Goal: Information Seeking & Learning: Check status

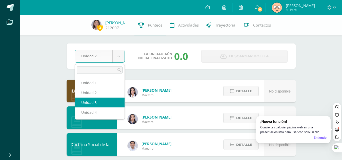
select select "Unidad 3"
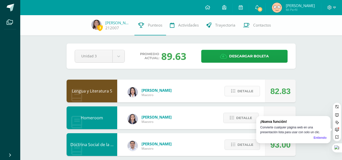
click at [244, 92] on span "Detalle" at bounding box center [245, 91] width 16 height 9
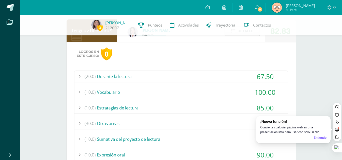
scroll to position [60, 0]
click at [319, 138] on div "Entiendo" at bounding box center [320, 138] width 13 height 5
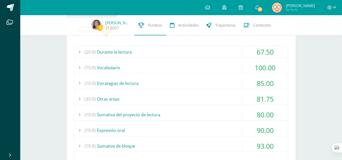
scroll to position [85, 0]
click at [263, 44] on div "Logros en este curso: 0 (20.0) Durante la lectura 67.50 Comprensión de la obra …" at bounding box center [181, 105] width 229 height 176
click at [262, 48] on div "67.50" at bounding box center [265, 51] width 46 height 11
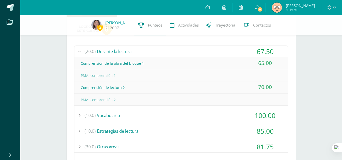
click at [261, 50] on div "67.50" at bounding box center [265, 51] width 46 height 11
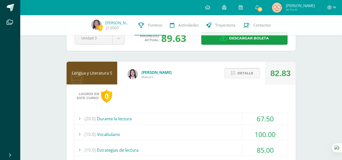
scroll to position [18, 0]
click at [240, 71] on span "Detalle" at bounding box center [245, 73] width 16 height 9
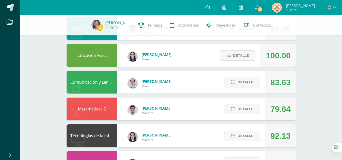
scroll to position [122, 0]
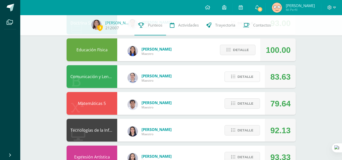
click at [243, 72] on span "Detalle" at bounding box center [245, 76] width 16 height 9
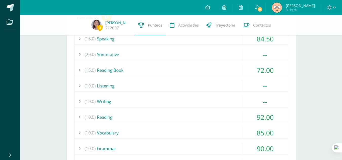
scroll to position [210, 0]
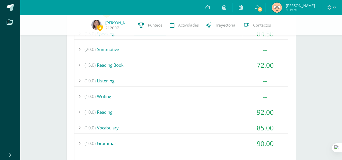
click at [252, 93] on div "--" at bounding box center [265, 96] width 46 height 11
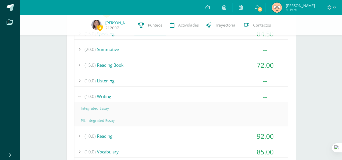
click at [252, 93] on div "--" at bounding box center [265, 96] width 46 height 11
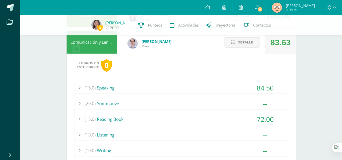
scroll to position [154, 0]
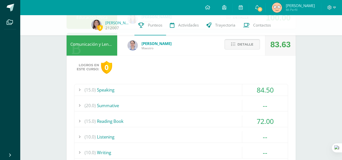
click at [238, 45] on span "Detalle" at bounding box center [245, 44] width 16 height 9
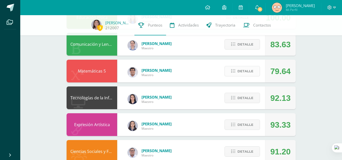
click at [244, 71] on span "Detalle" at bounding box center [245, 71] width 16 height 9
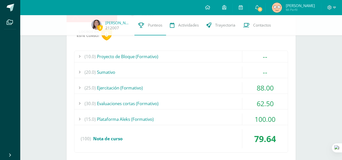
scroll to position [214, 0]
click at [258, 104] on div "62.50" at bounding box center [265, 103] width 46 height 11
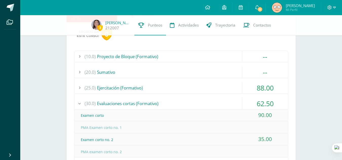
click at [258, 104] on div "62.50" at bounding box center [265, 103] width 46 height 11
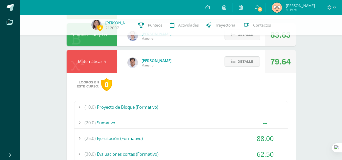
scroll to position [163, 0]
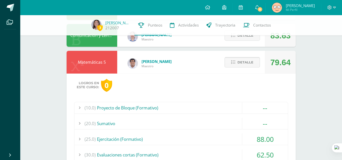
click at [252, 64] on span "Detalle" at bounding box center [245, 62] width 16 height 9
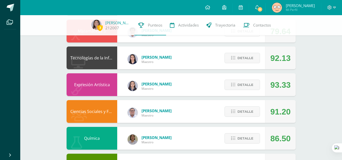
scroll to position [194, 0]
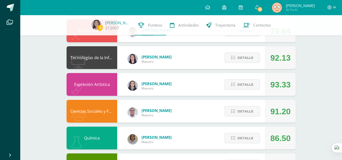
click at [247, 78] on div "Detalle" at bounding box center [241, 84] width 48 height 23
click at [247, 86] on span "Detalle" at bounding box center [245, 84] width 16 height 9
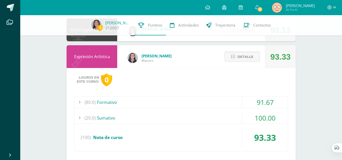
scroll to position [216, 0]
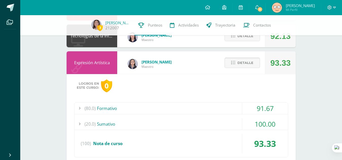
click at [247, 65] on span "Detalle" at bounding box center [245, 62] width 16 height 9
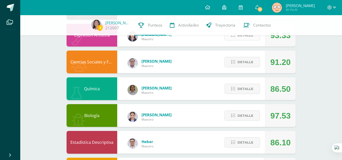
scroll to position [244, 0]
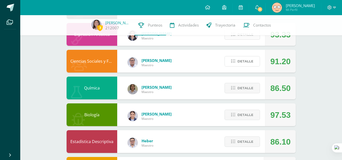
click at [247, 65] on span "Detalle" at bounding box center [245, 61] width 16 height 9
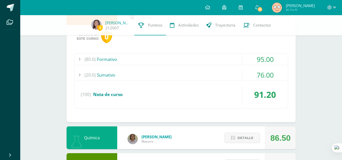
scroll to position [292, 0]
click at [248, 76] on div "76.00" at bounding box center [265, 74] width 46 height 11
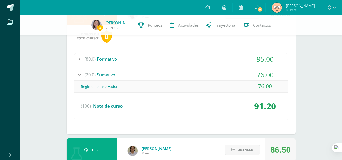
click at [248, 76] on div "76.00" at bounding box center [265, 74] width 46 height 11
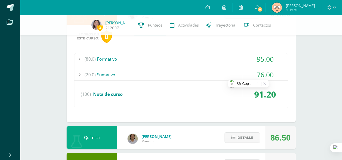
click at [251, 60] on div "95.00" at bounding box center [265, 58] width 46 height 11
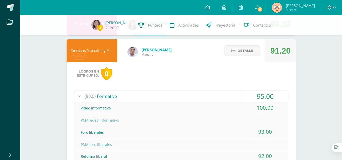
scroll to position [255, 0]
click at [240, 55] on span "Detalle" at bounding box center [245, 51] width 16 height 9
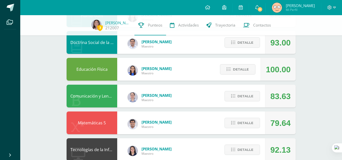
scroll to position [0, 0]
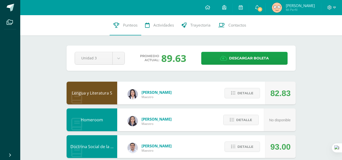
click at [161, 59] on div "89.63" at bounding box center [173, 58] width 25 height 13
